Goal: Transaction & Acquisition: Purchase product/service

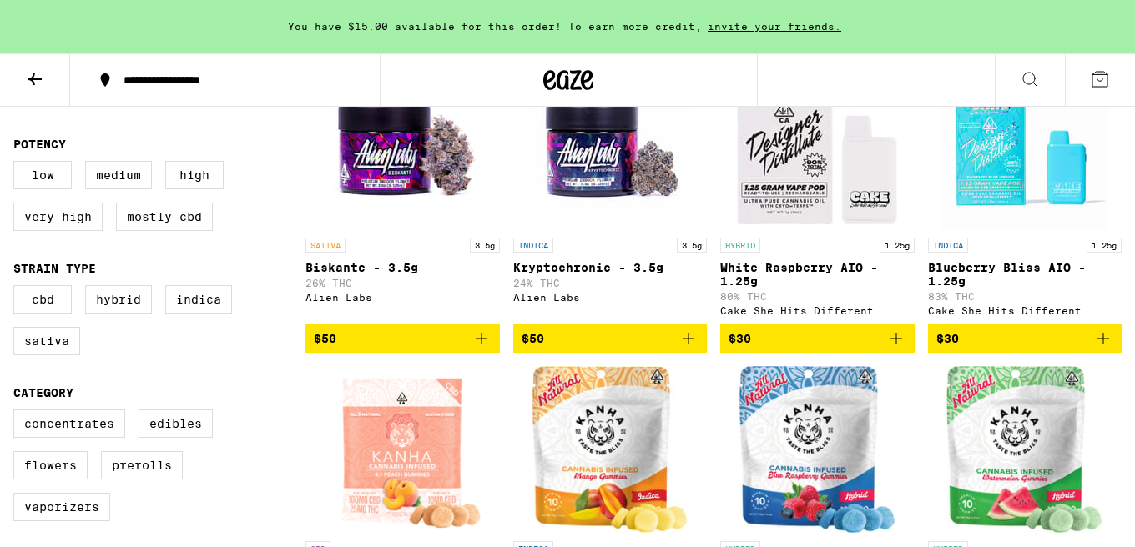
scroll to position [74, 0]
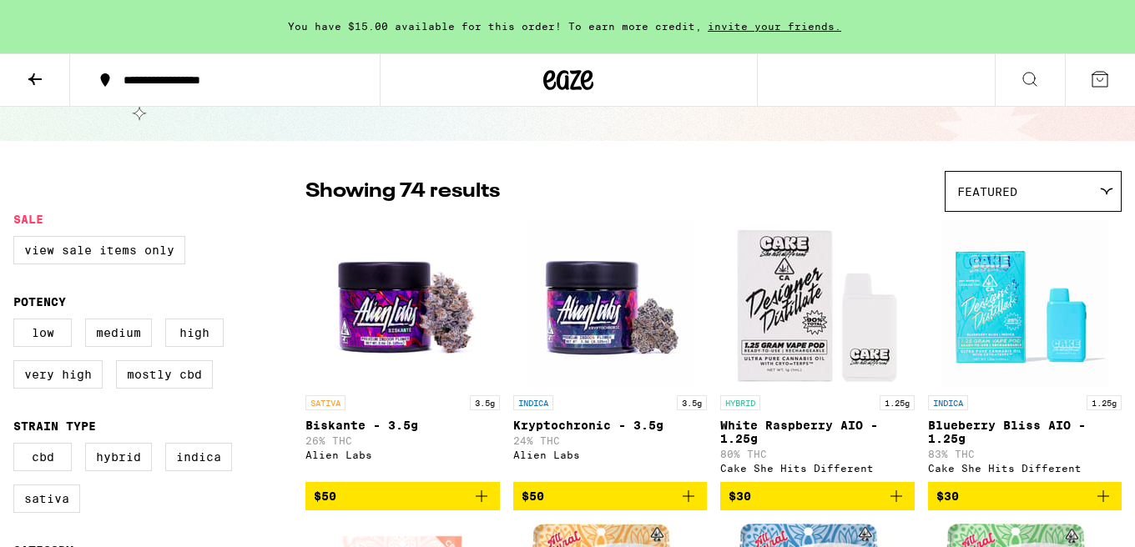
click at [42, 77] on icon at bounding box center [35, 79] width 20 height 20
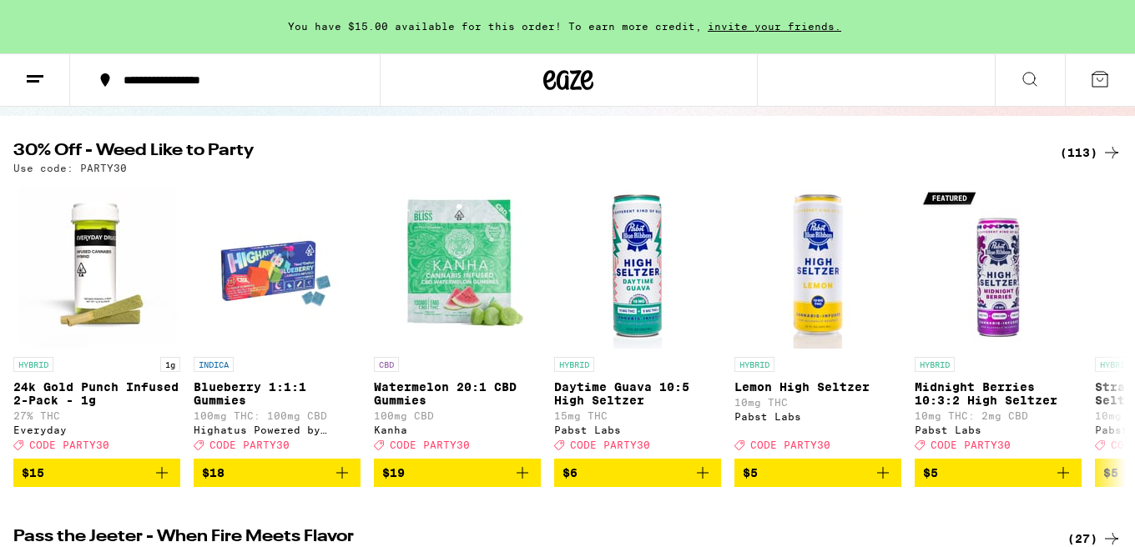
scroll to position [154, 0]
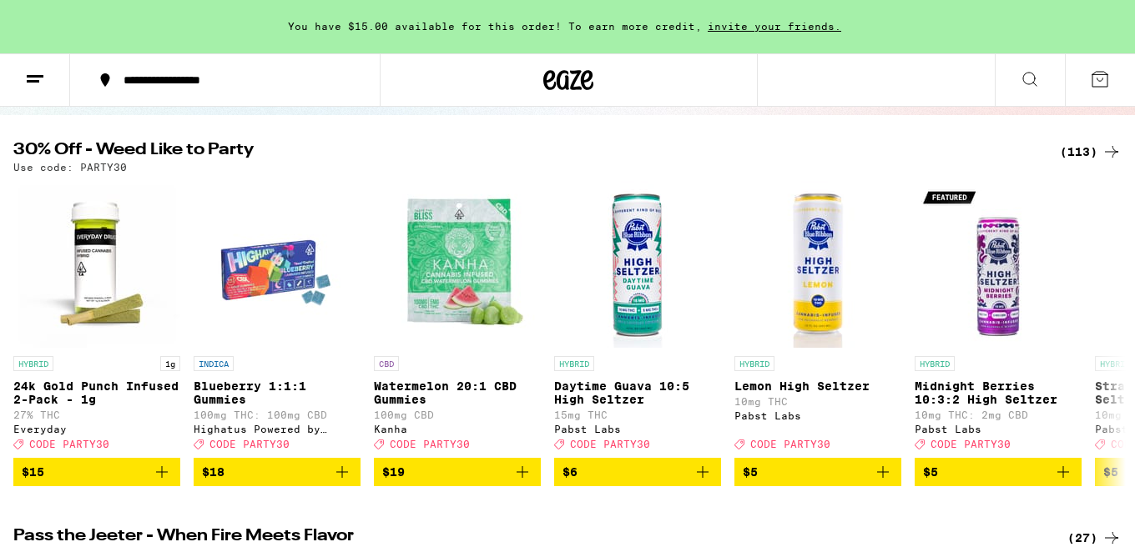
click at [1100, 152] on div "(113)" at bounding box center [1091, 152] width 62 height 20
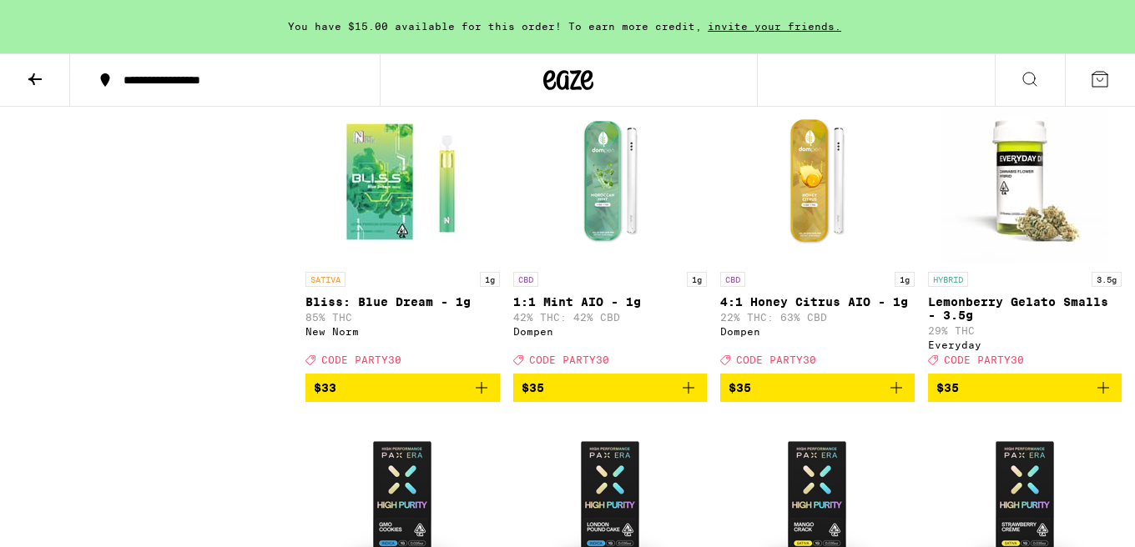
scroll to position [7363, 0]
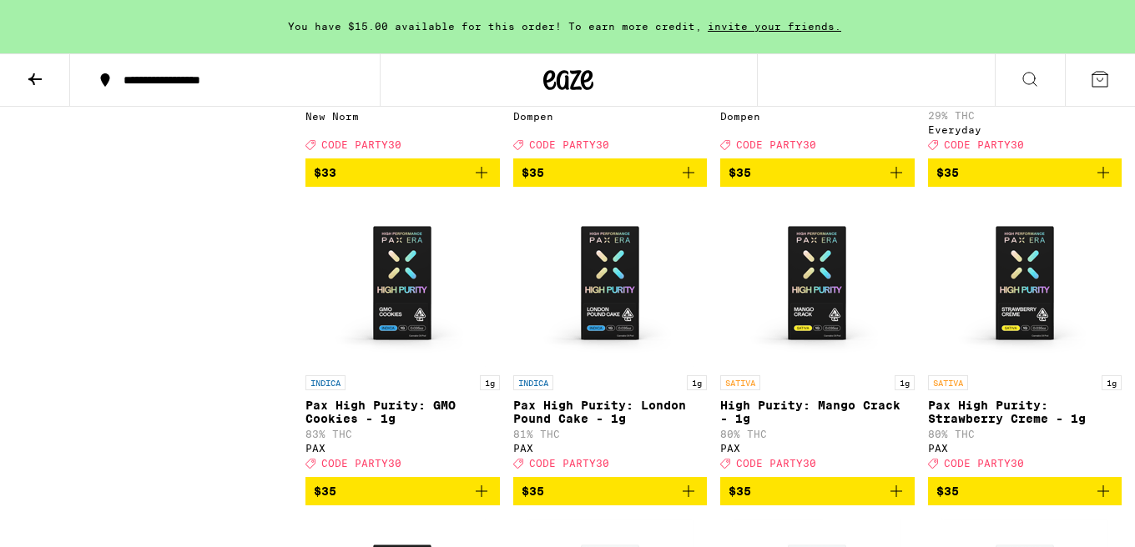
click at [485, 183] on icon "Add to bag" at bounding box center [481, 173] width 20 height 20
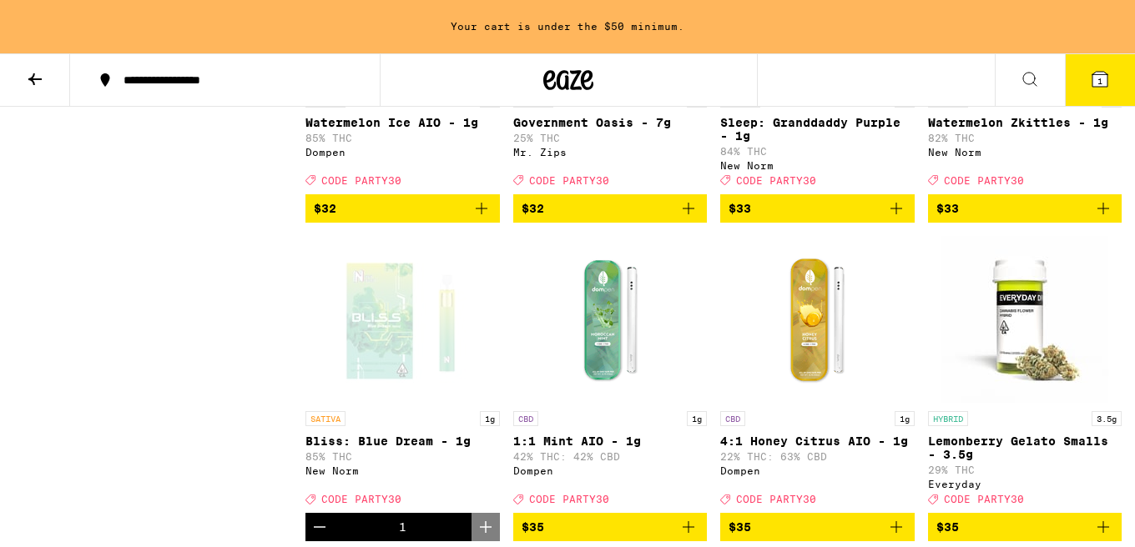
scroll to position [7016, 0]
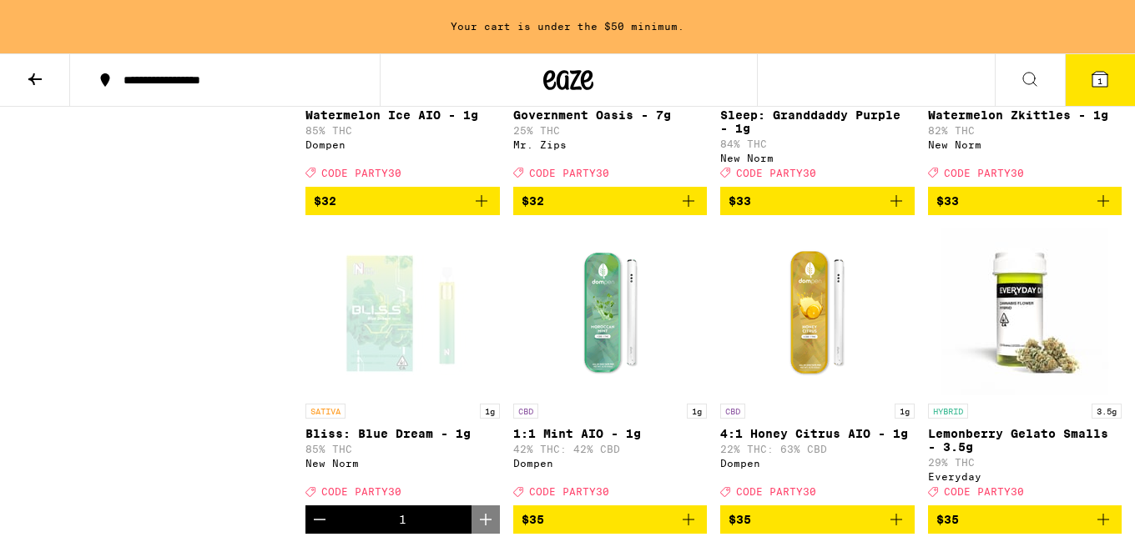
click at [865, 211] on span "$33" at bounding box center [817, 201] width 178 height 20
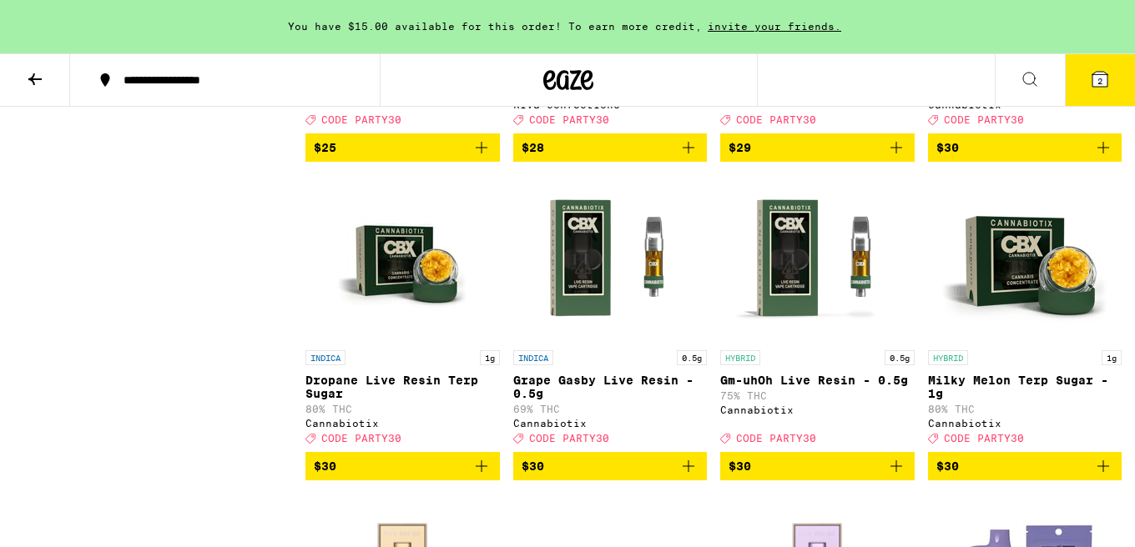
scroll to position [5932, 0]
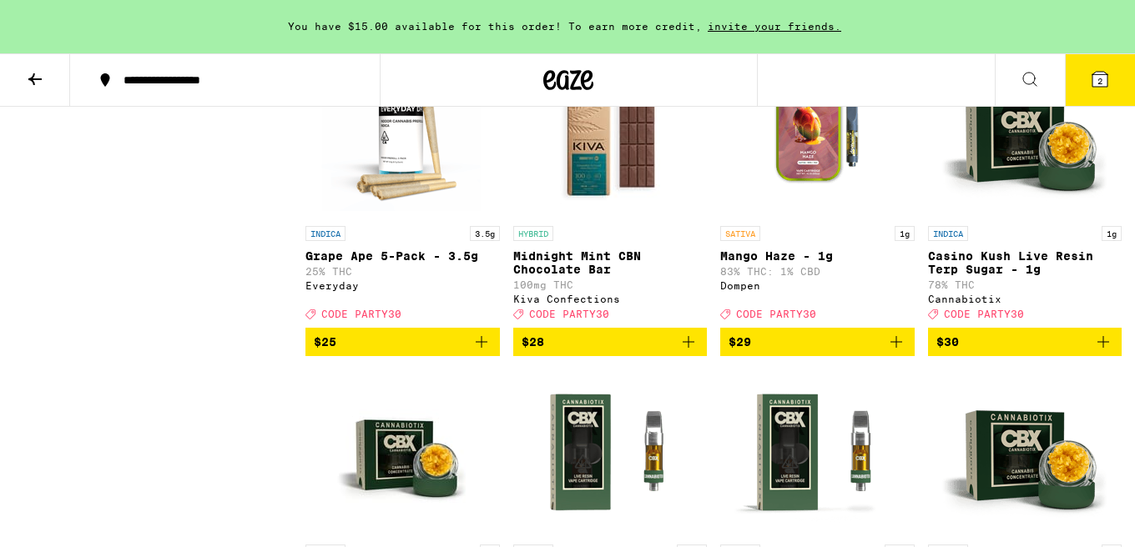
click at [1104, 79] on icon at bounding box center [1099, 79] width 15 height 15
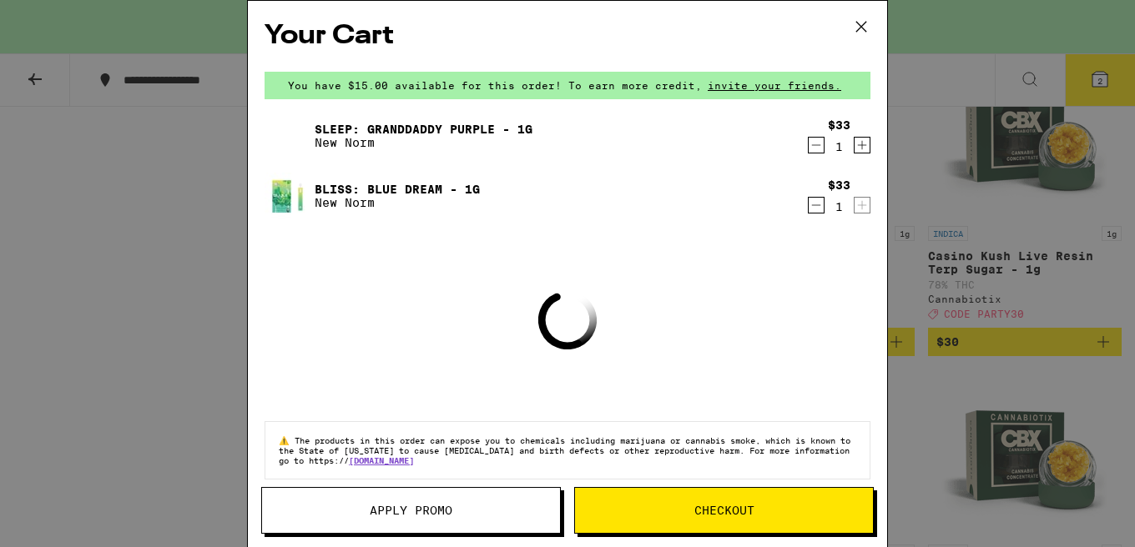
click at [500, 510] on span "Apply Promo" at bounding box center [411, 511] width 298 height 12
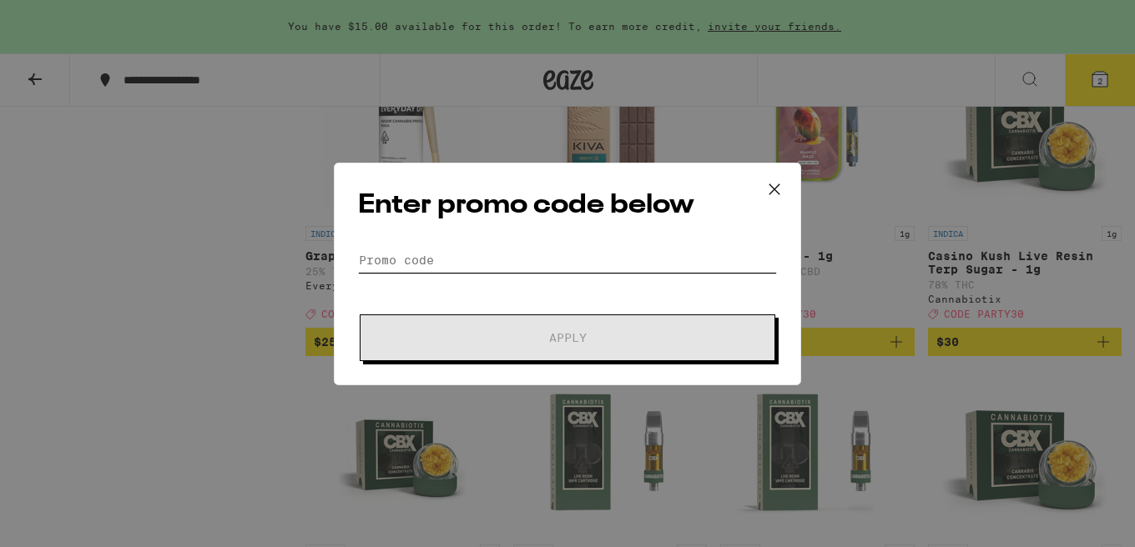
click at [562, 251] on input "Promo Code" at bounding box center [567, 260] width 419 height 25
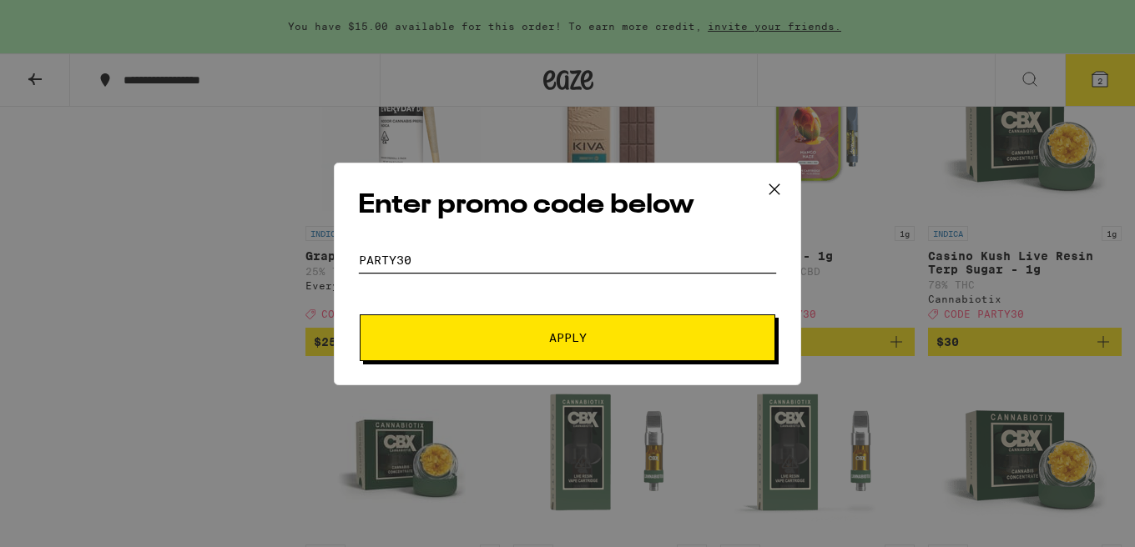
type input "party30"
click at [576, 345] on button "Apply" at bounding box center [568, 338] width 416 height 47
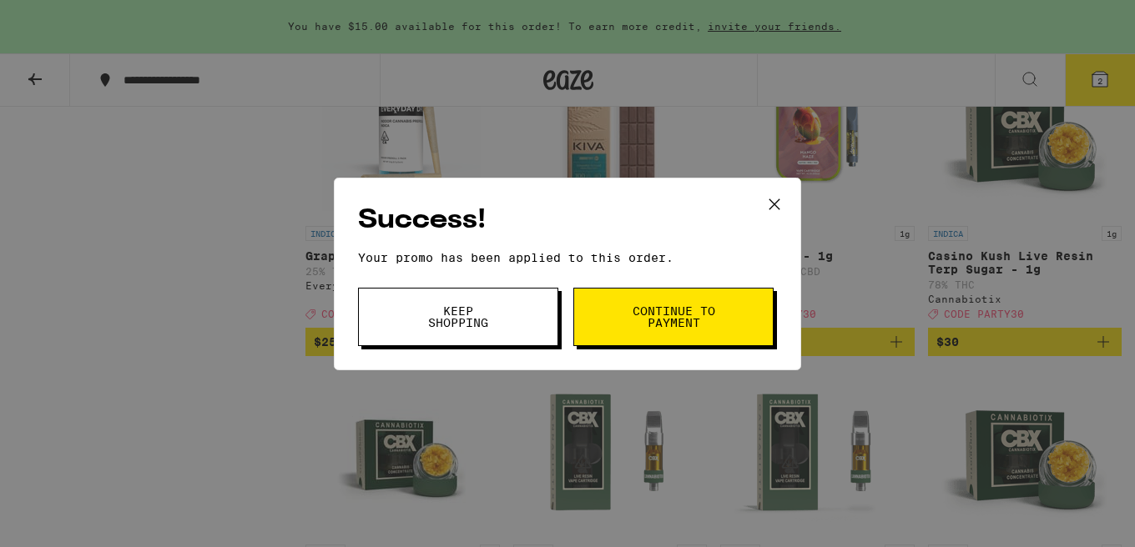
click at [686, 313] on span "Continue to payment" at bounding box center [673, 316] width 85 height 23
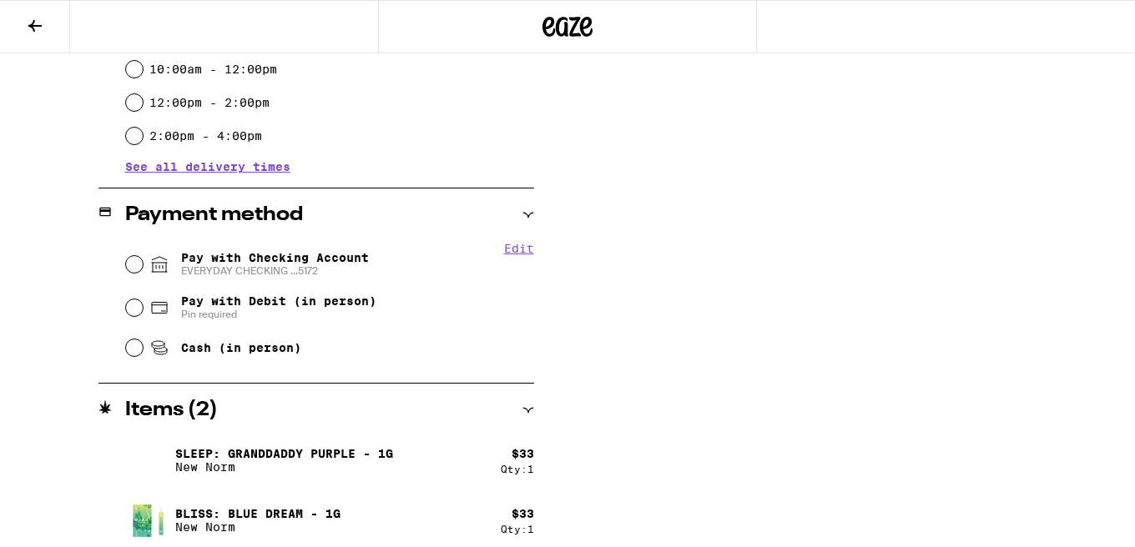
scroll to position [594, 0]
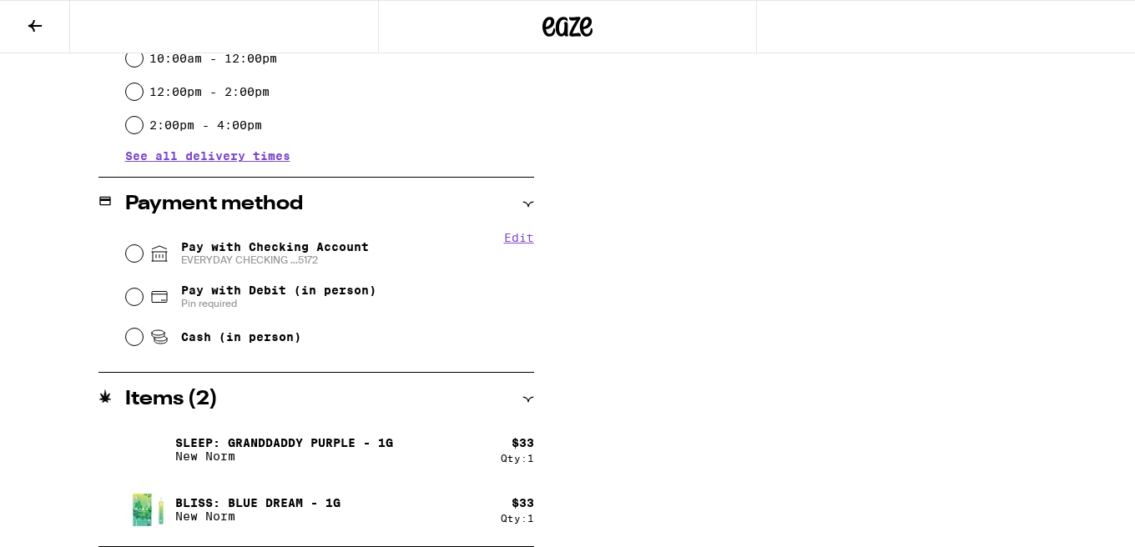
click at [292, 259] on span "EVERYDAY CHECKING ...5172" at bounding box center [275, 260] width 188 height 13
click at [143, 259] on input "Pay with Checking Account EVERYDAY CHECKING ...5172" at bounding box center [134, 253] width 17 height 17
radio input "true"
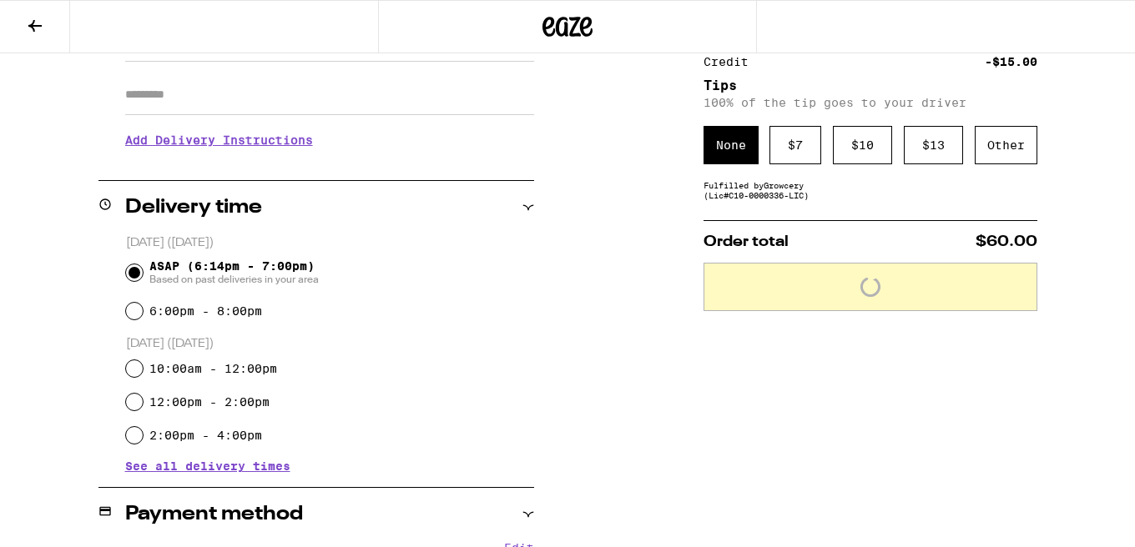
scroll to position [224, 0]
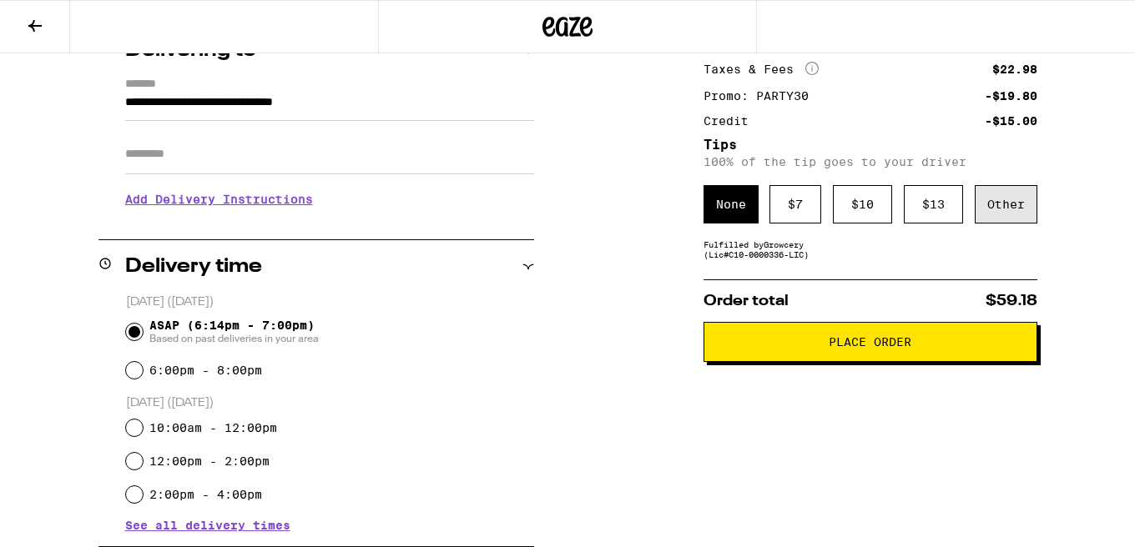
click at [1015, 206] on div "Other" at bounding box center [1006, 204] width 63 height 38
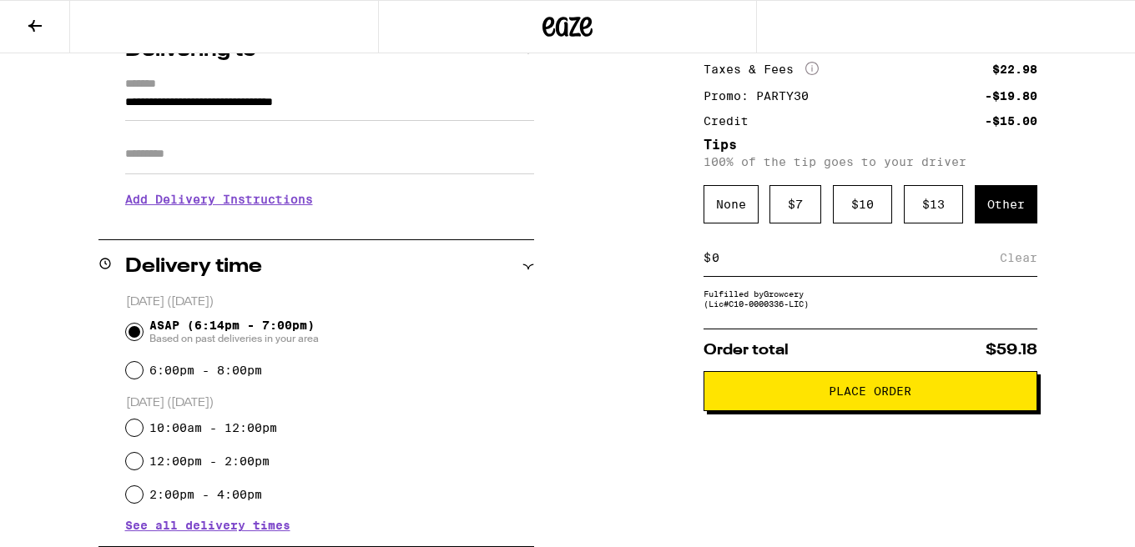
click at [943, 264] on input at bounding box center [855, 257] width 289 height 15
type input "5"
click at [1019, 500] on div "Subtotal $66.00 Delivery $5.00 Add $9 to get free delivery! Taxes & Fees More I…" at bounding box center [870, 473] width 334 height 993
click at [961, 396] on span "Place Order" at bounding box center [870, 391] width 305 height 12
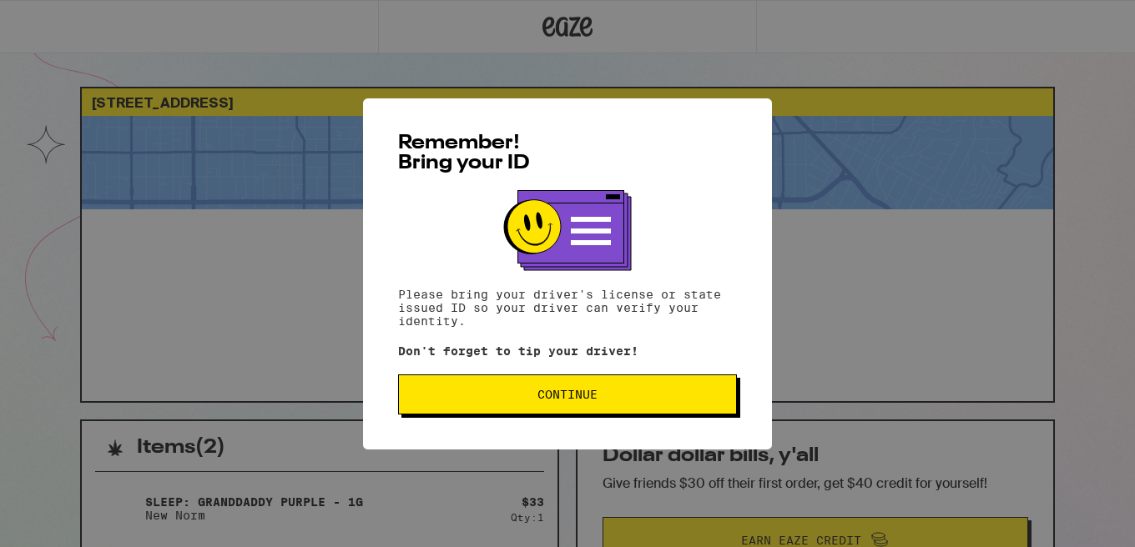
click at [638, 400] on span "Continue" at bounding box center [567, 395] width 310 height 12
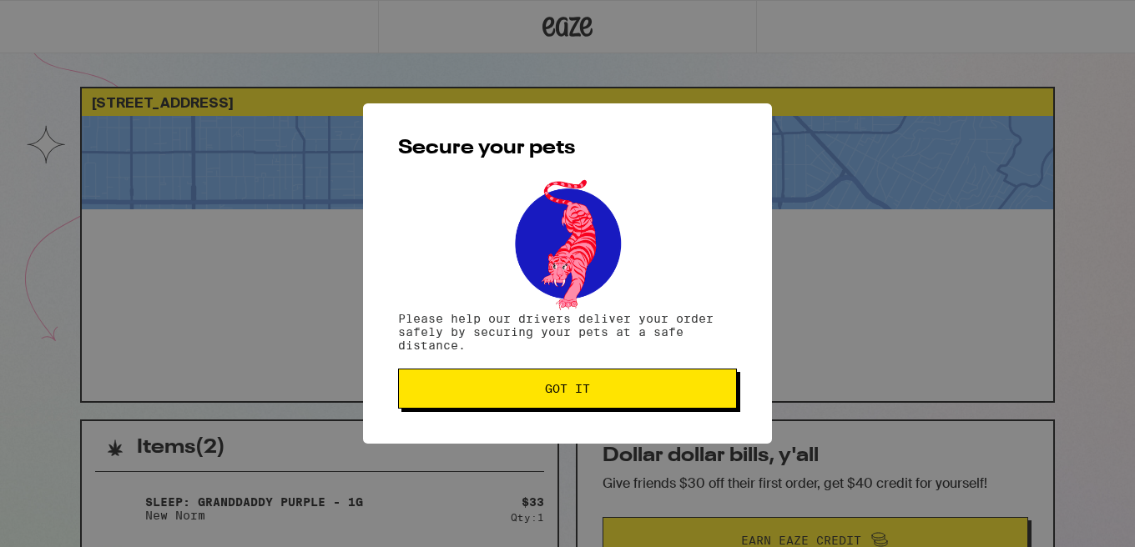
click at [638, 400] on button "Got it" at bounding box center [567, 389] width 339 height 40
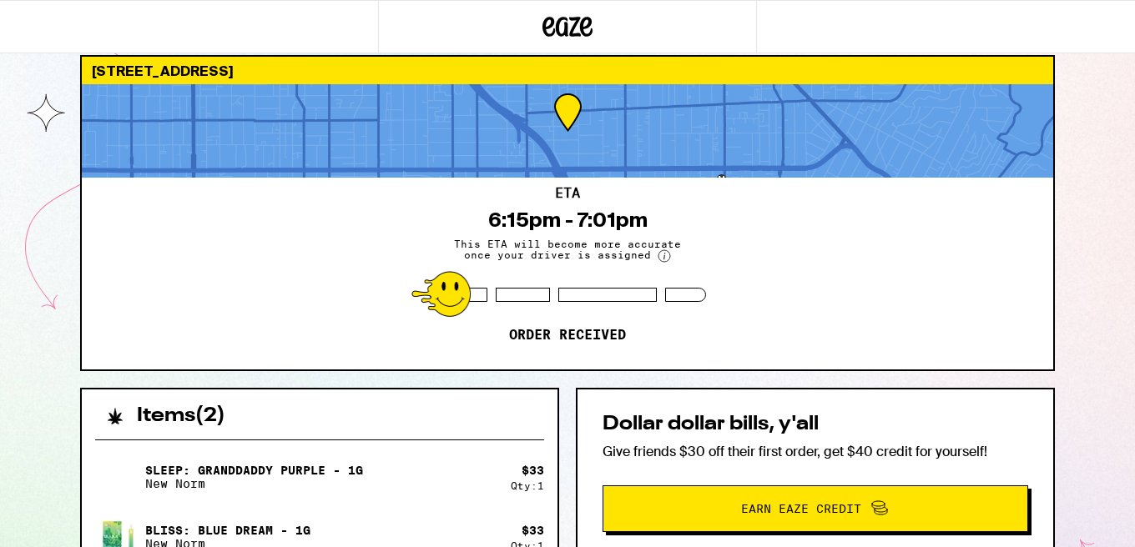
scroll to position [35, 0]
